Goal: Task Accomplishment & Management: Manage account settings

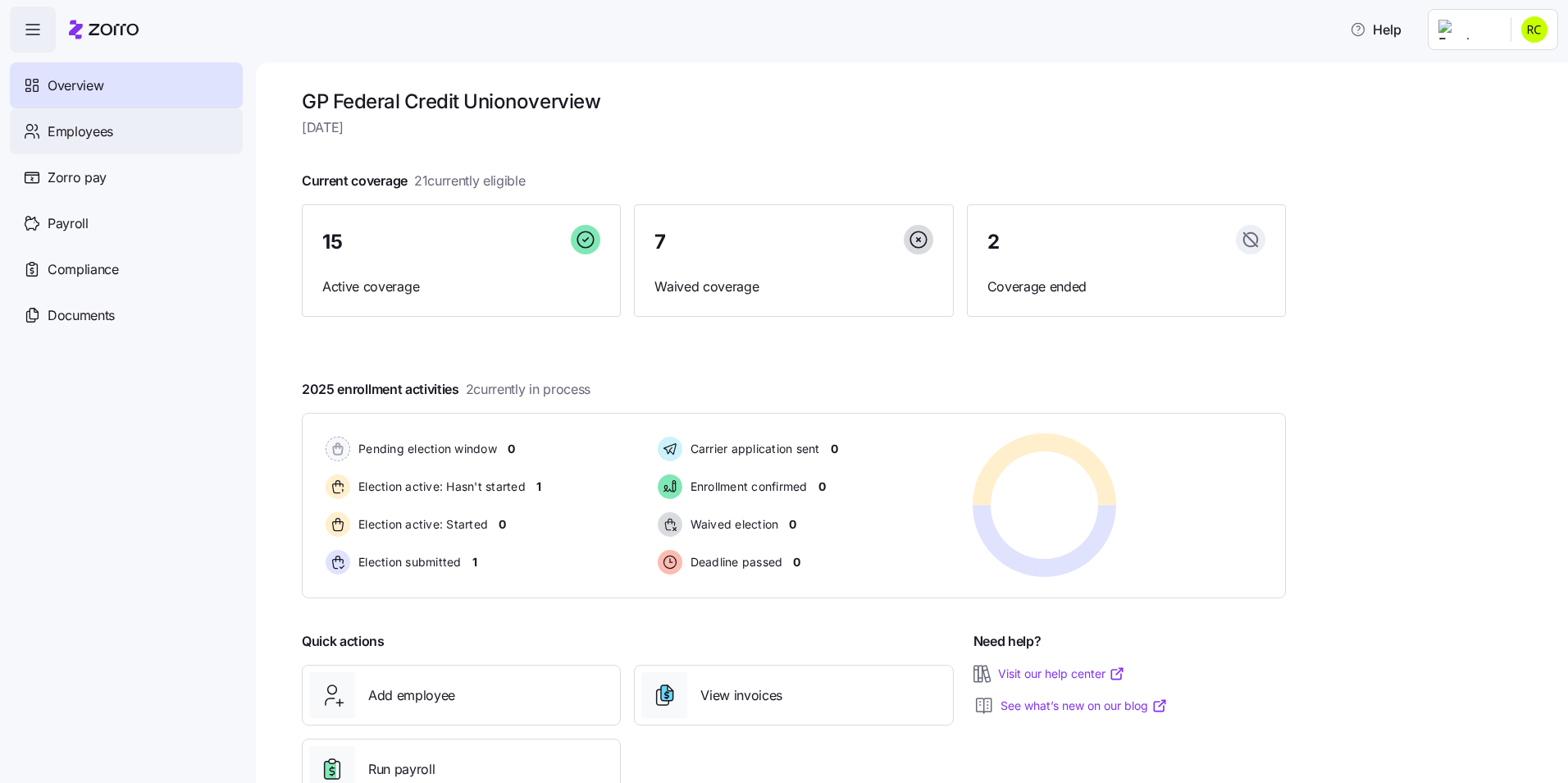
click at [114, 134] on div "Employees" at bounding box center [126, 131] width 232 height 46
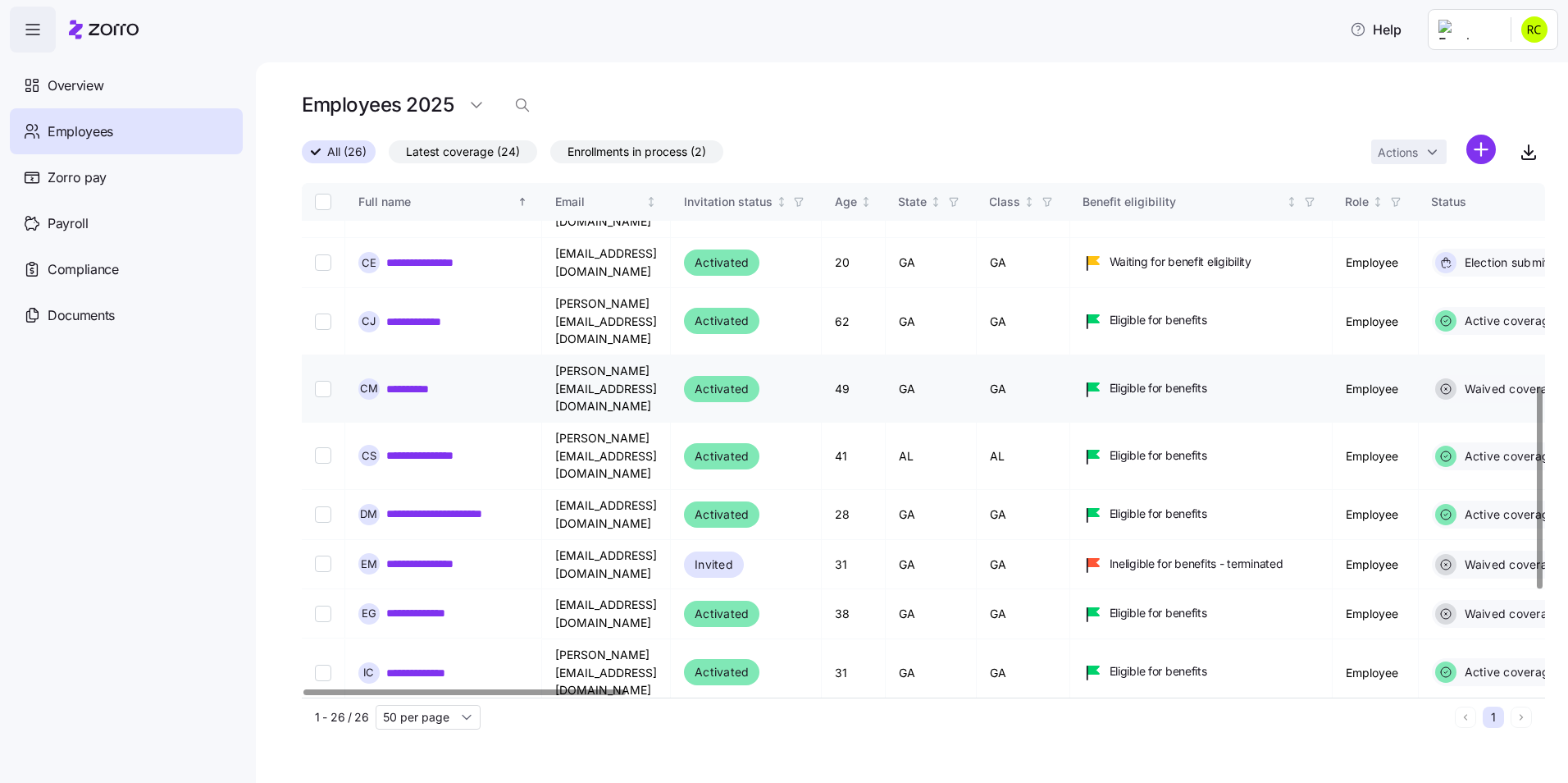
scroll to position [185, 0]
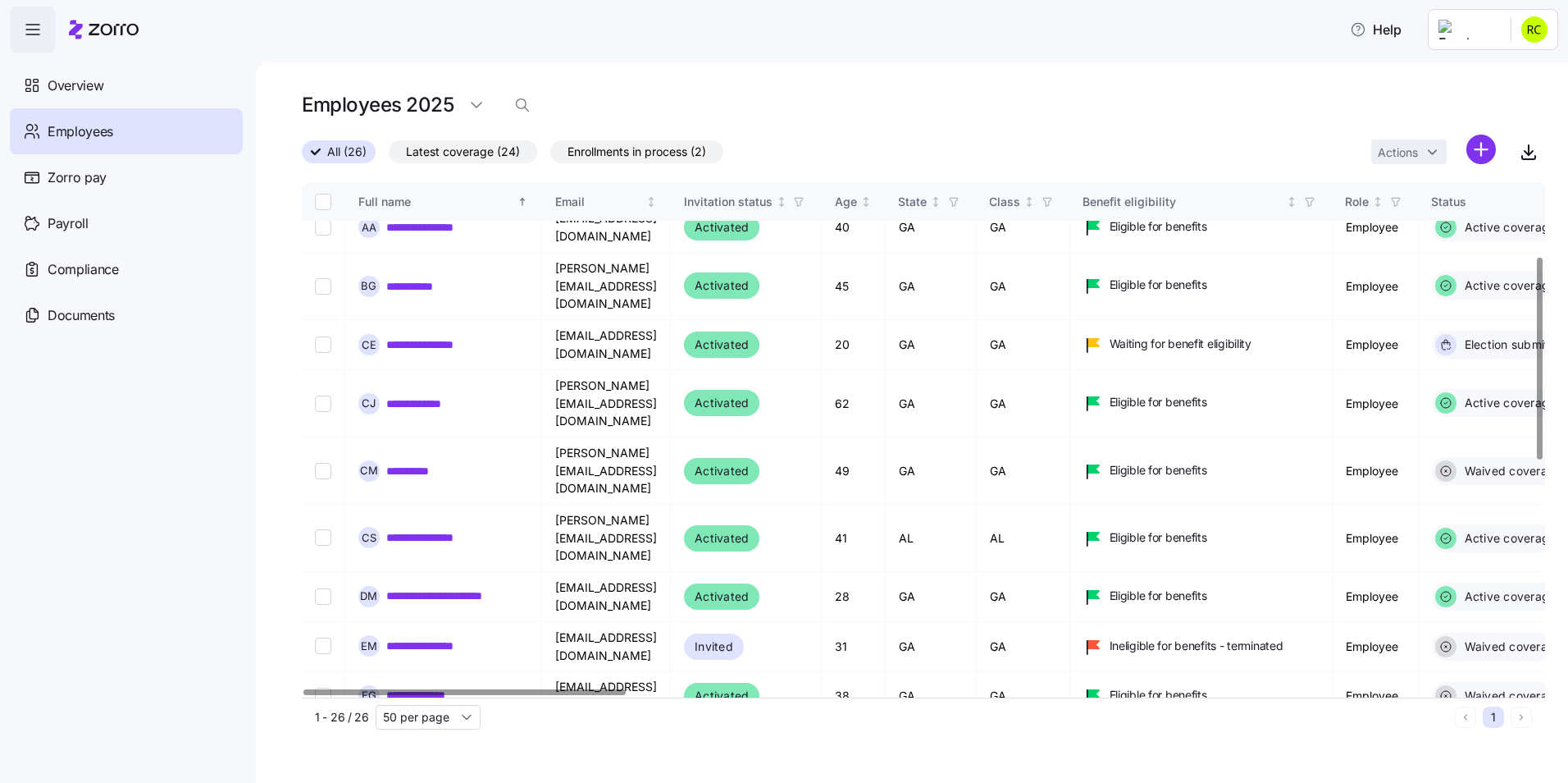
click at [403, 202] on div "Full name" at bounding box center [437, 202] width 156 height 18
